Goal: Communication & Community: Answer question/provide support

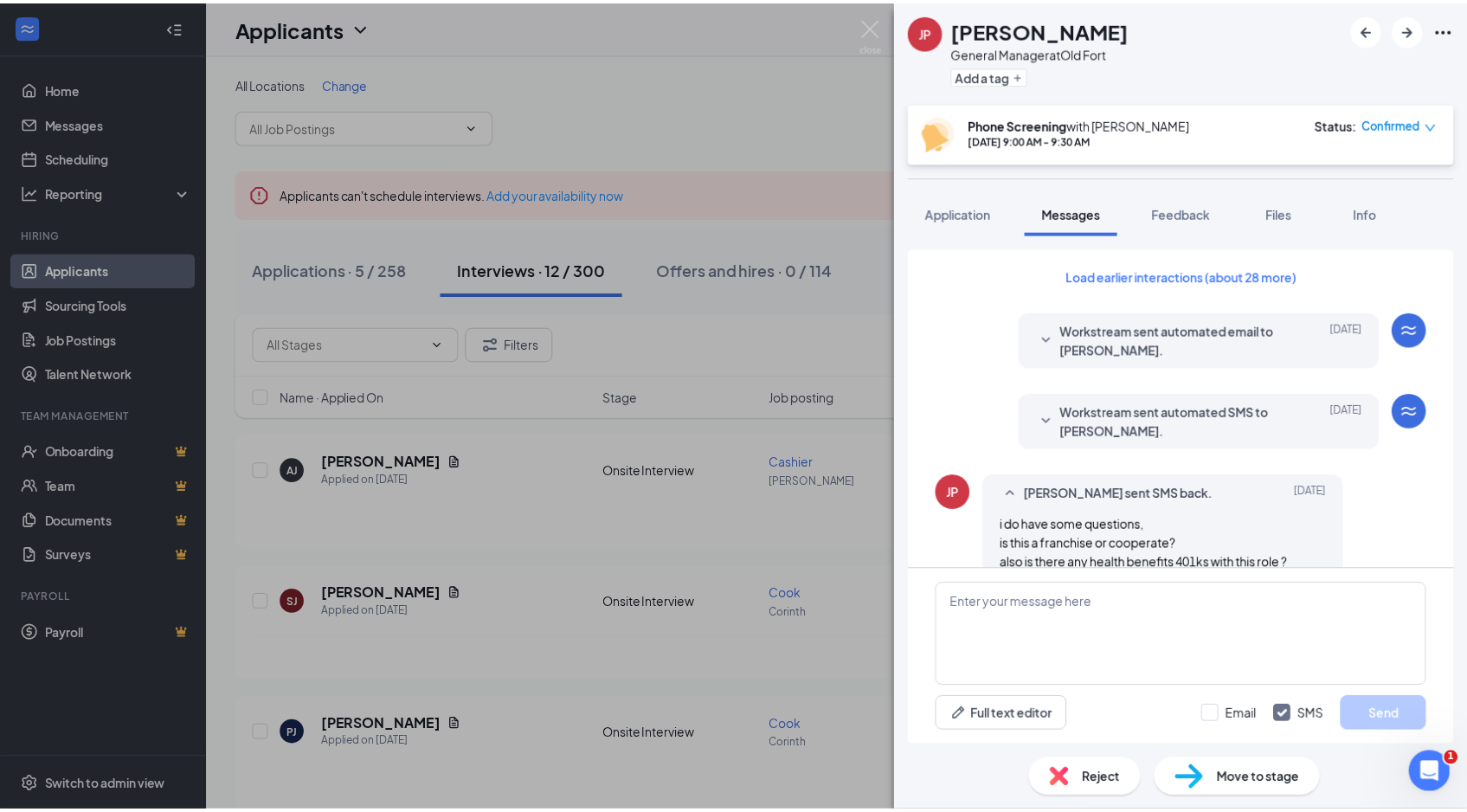
scroll to position [963, 0]
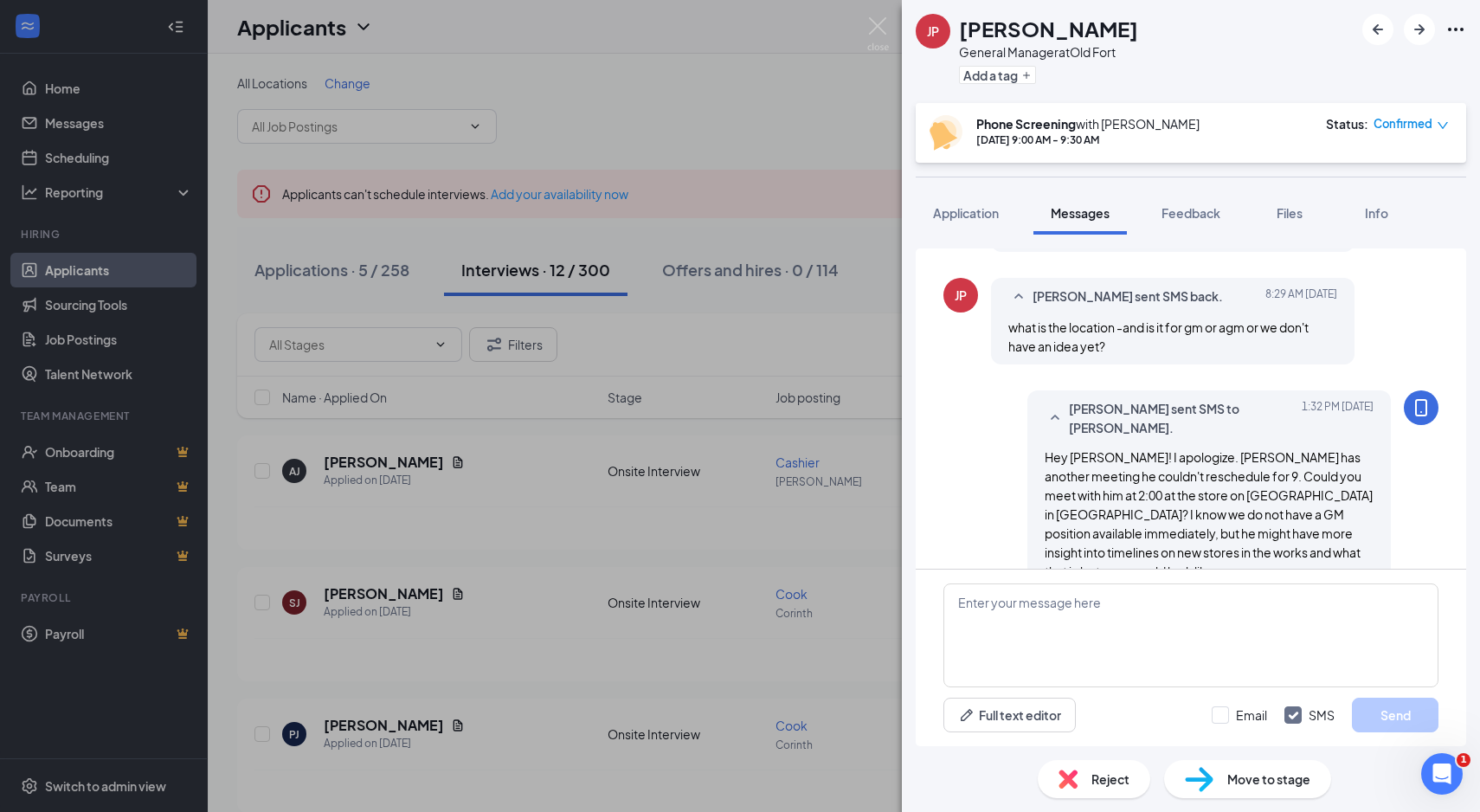
click at [470, 188] on div "[PERSON_NAME] General Manager at [GEOGRAPHIC_DATA] a tag Phone Screening with […" at bounding box center [740, 406] width 1480 height 812
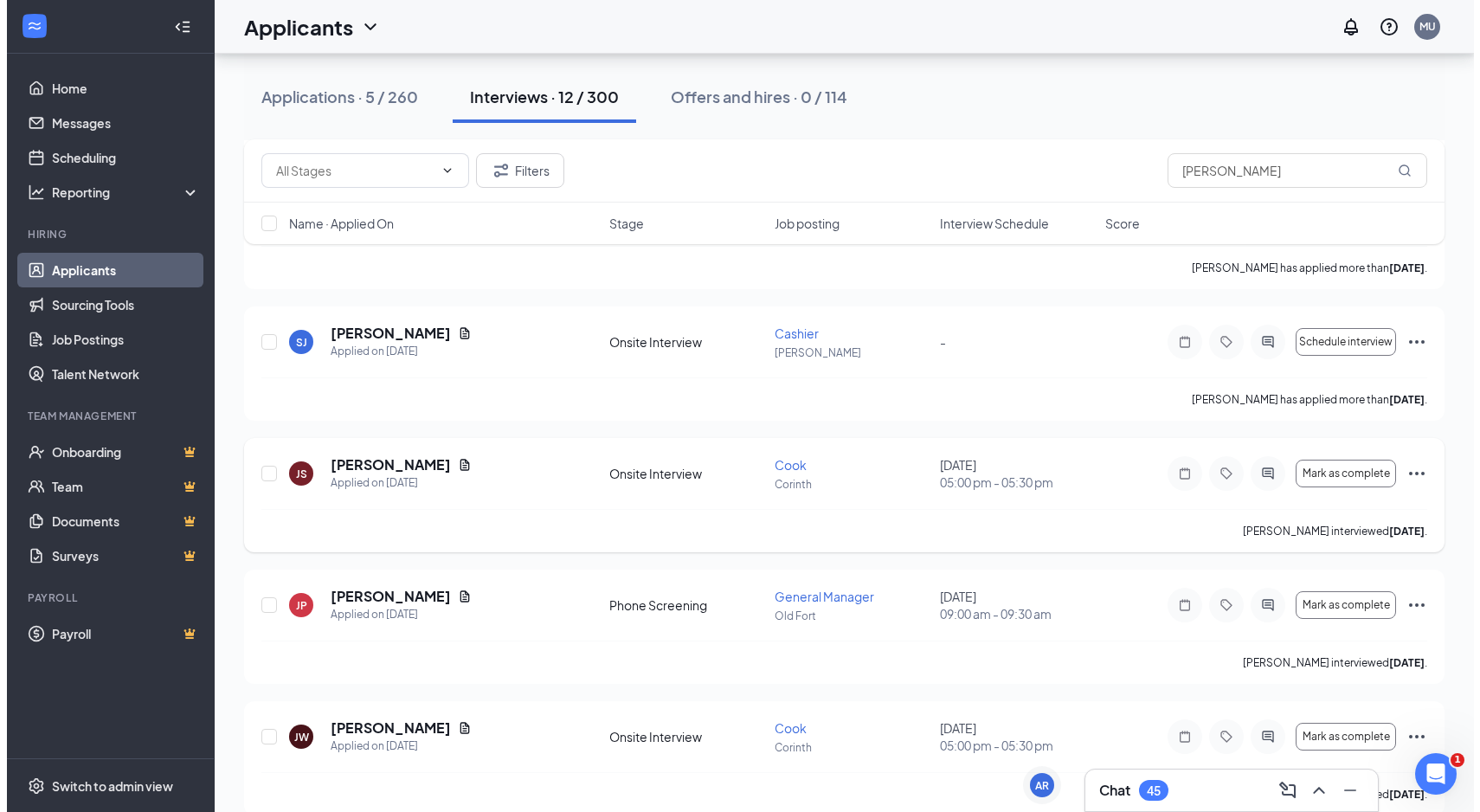
scroll to position [1214, 0]
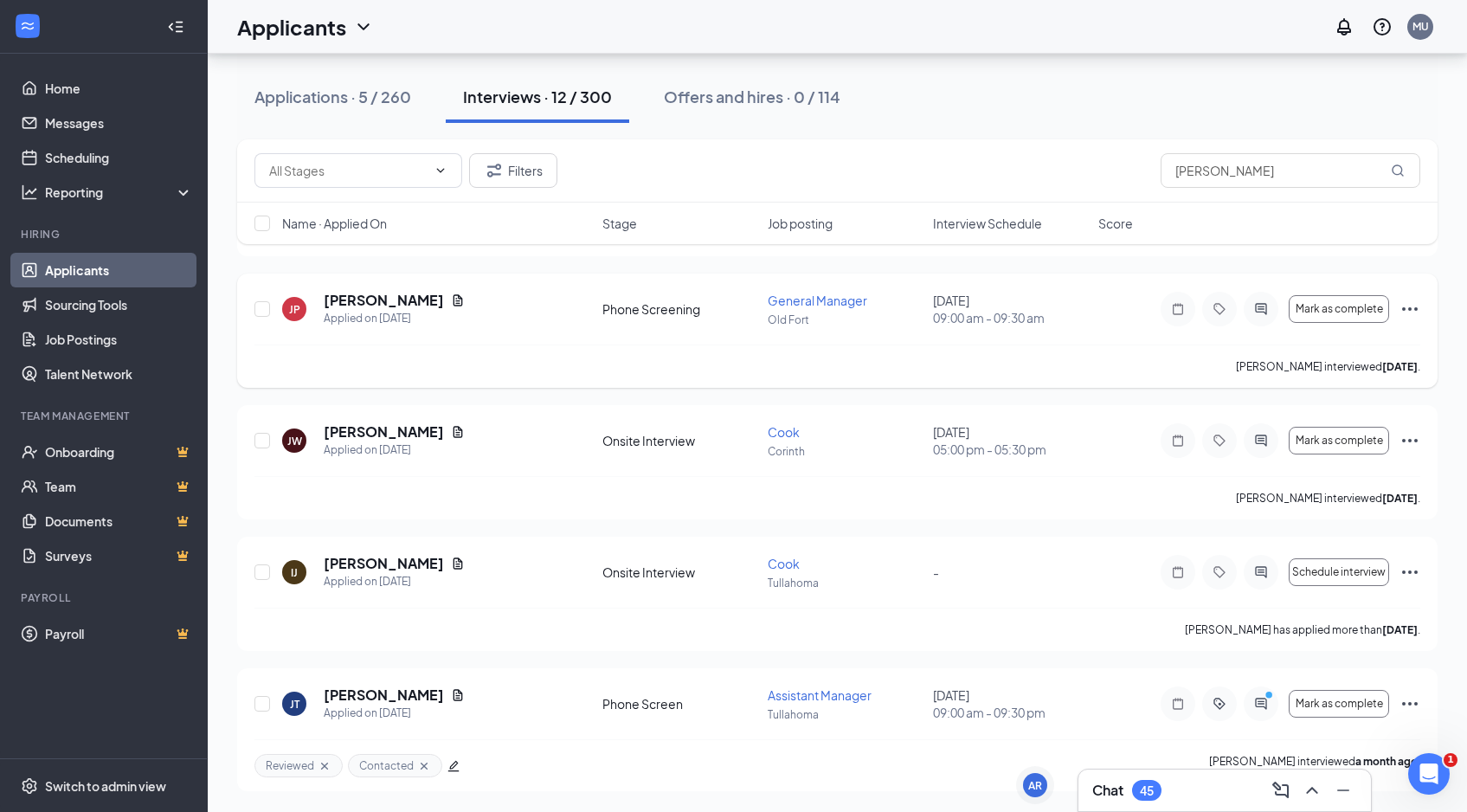
click at [1262, 300] on div at bounding box center [1261, 308] width 34 height 34
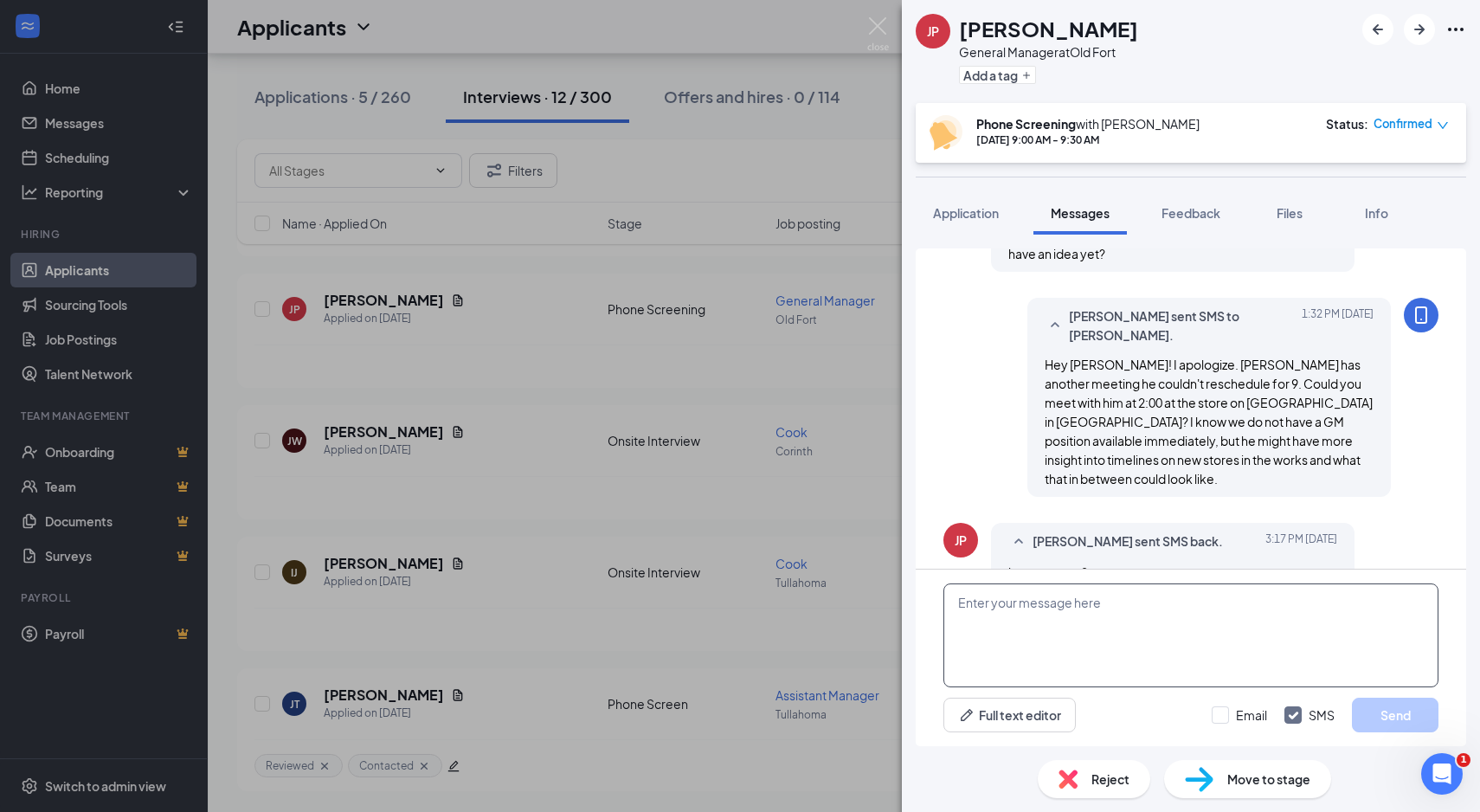
scroll to position [975, 0]
click at [1050, 644] on textarea at bounding box center [1191, 635] width 495 height 104
click at [1007, 621] on textarea "Awesome! I have let him know and he looks forward to meeting you [DATE] at [GEO…" at bounding box center [1191, 635] width 495 height 104
type textarea "Awesome! I have let him know and he looks forward to meeting you [DATE] at Fort…"
click at [1404, 709] on button "Send" at bounding box center [1395, 714] width 86 height 34
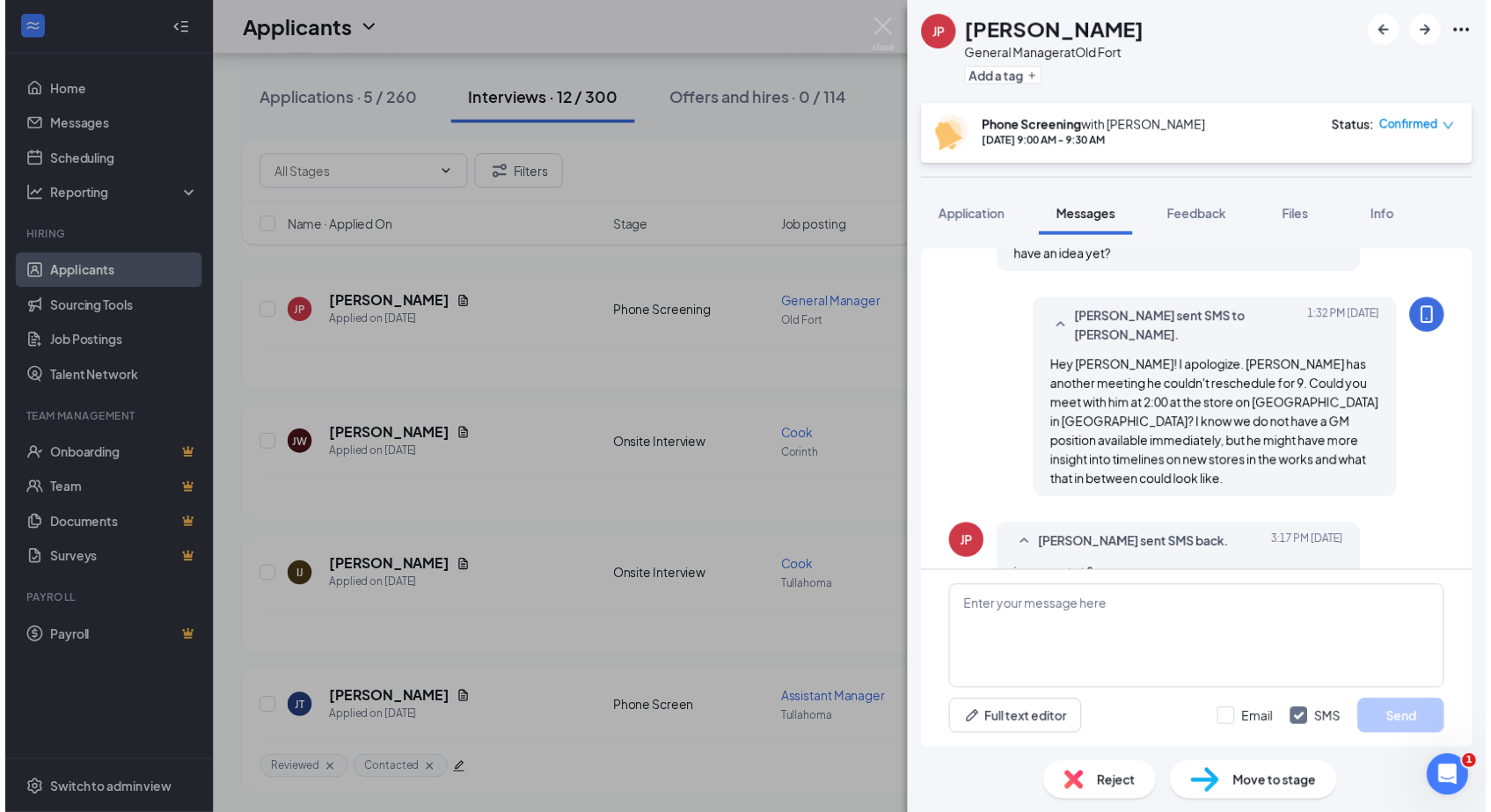
scroll to position [1123, 0]
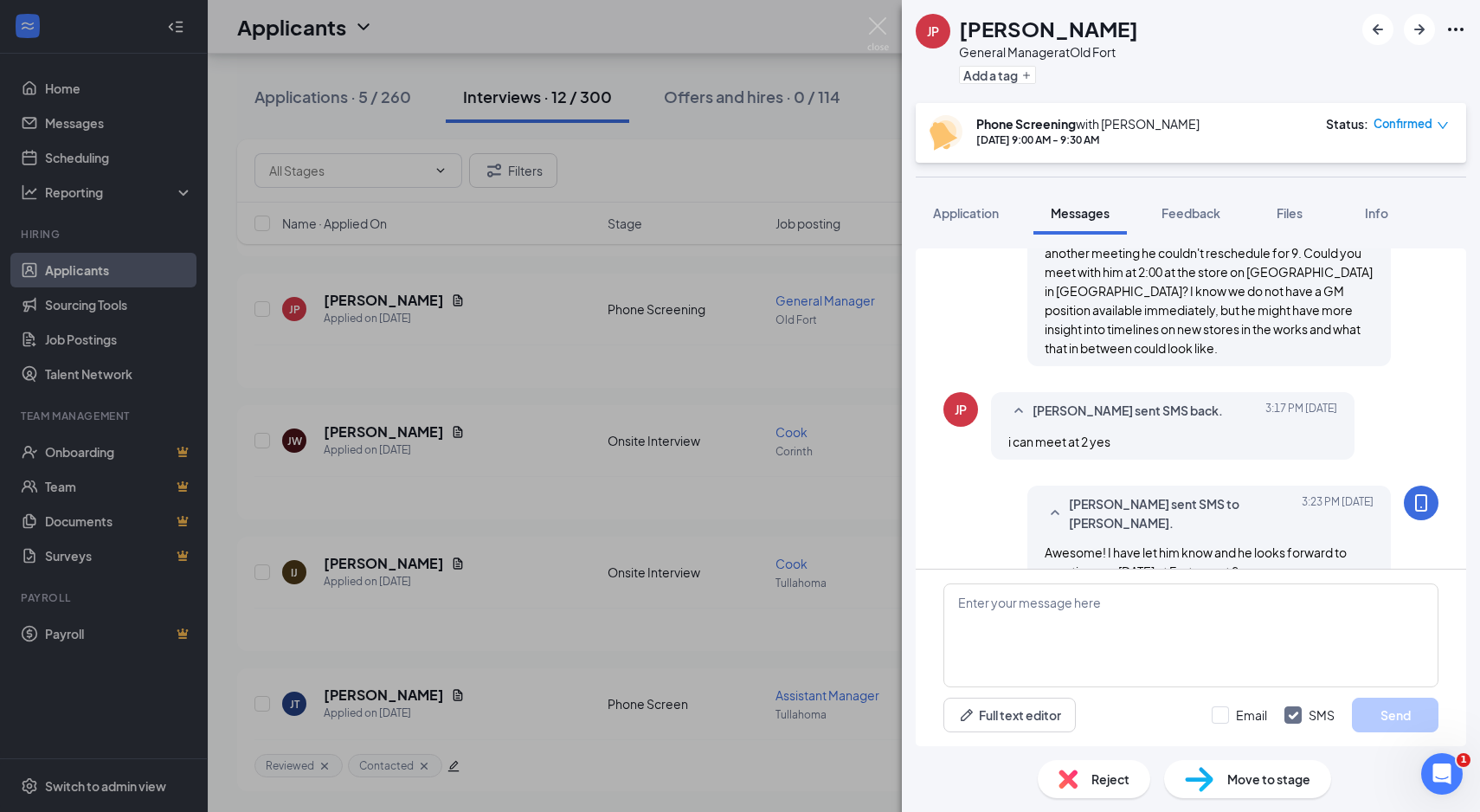
click at [563, 5] on div "[PERSON_NAME] General Manager at [GEOGRAPHIC_DATA] a tag Phone Screening with […" at bounding box center [740, 406] width 1480 height 812
